Goal: Task Accomplishment & Management: Use online tool/utility

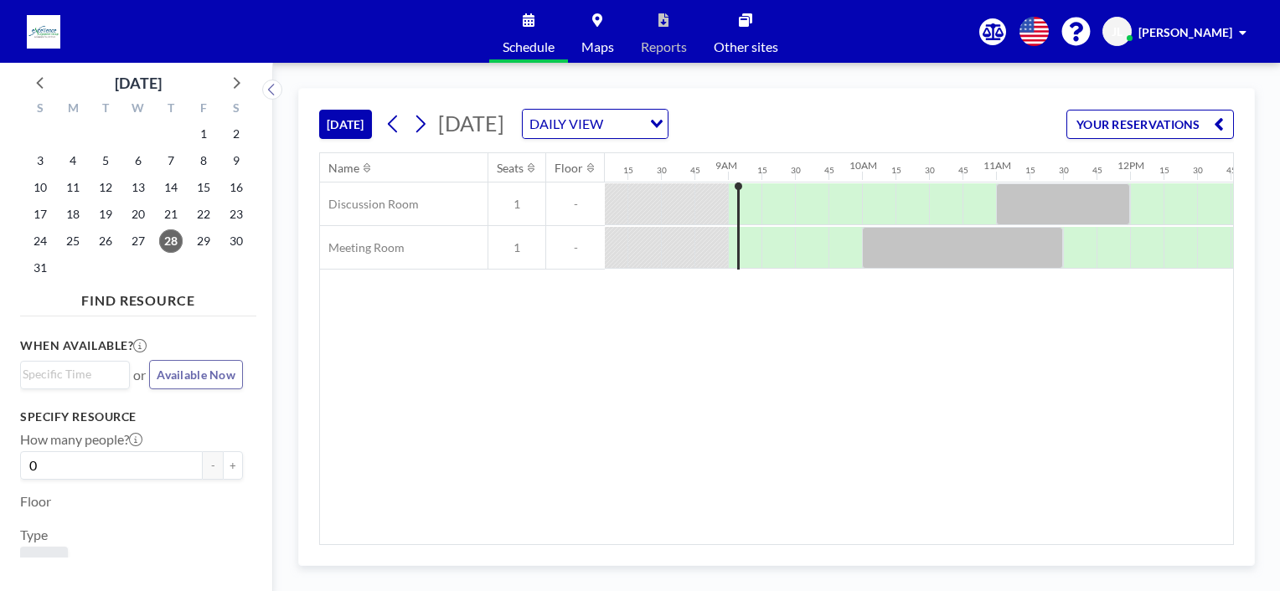
scroll to position [0, 923]
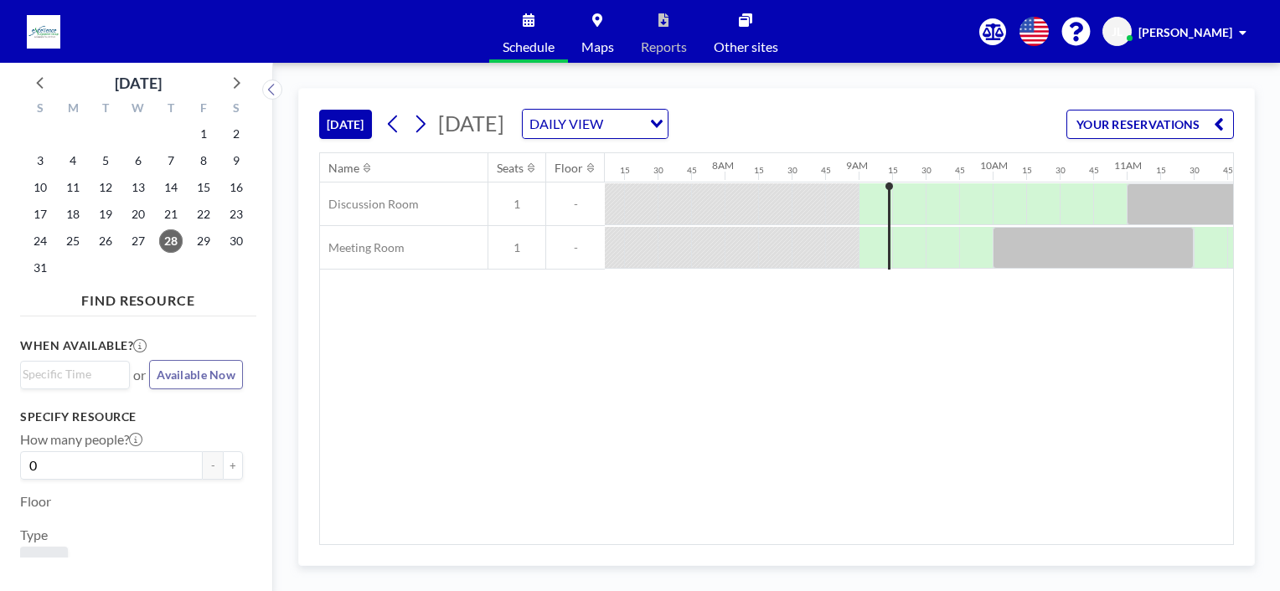
scroll to position [0, 1046]
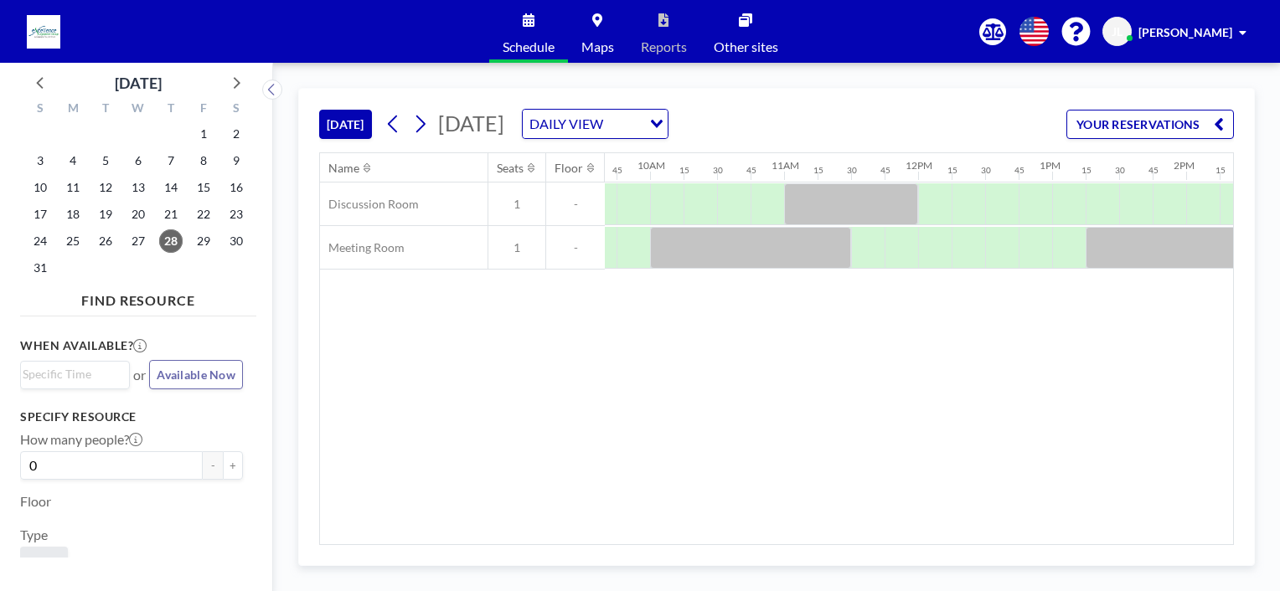
scroll to position [0, 1220]
